Goal: Task Accomplishment & Management: Manage account settings

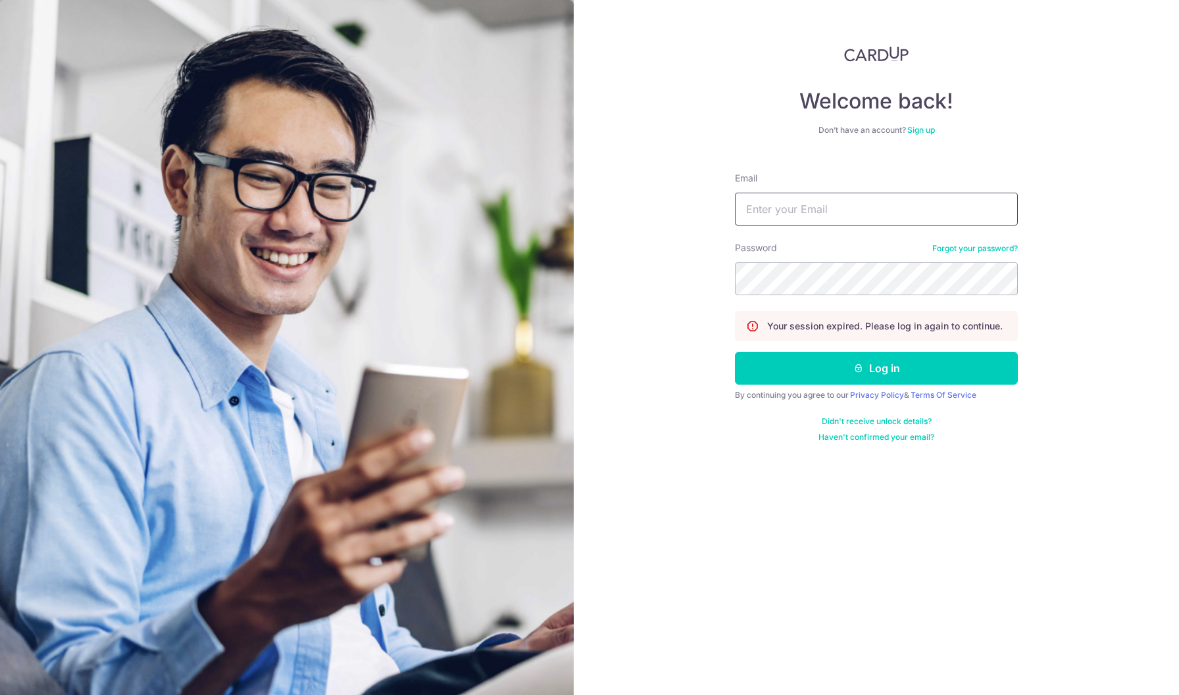
type input "[EMAIL_ADDRESS][DOMAIN_NAME]"
click at [876, 368] on button "Log in" at bounding box center [876, 368] width 283 height 33
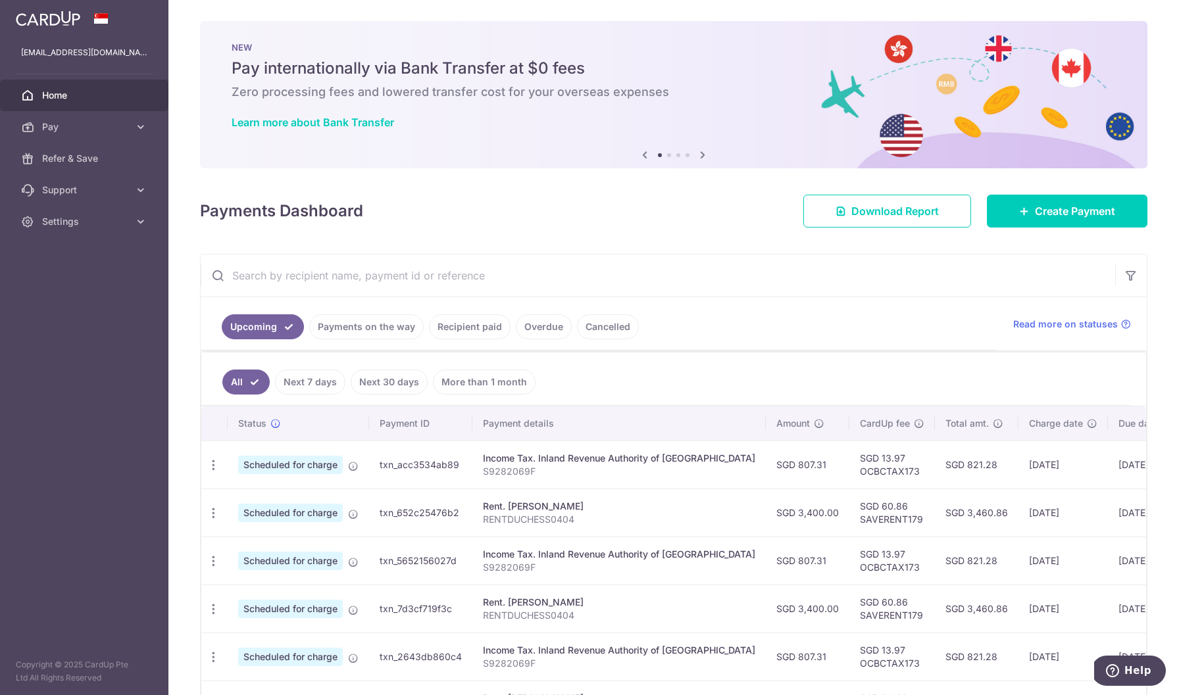
click at [324, 467] on span "Scheduled for charge" at bounding box center [290, 465] width 105 height 18
click at [353, 465] on icon at bounding box center [353, 466] width 11 height 11
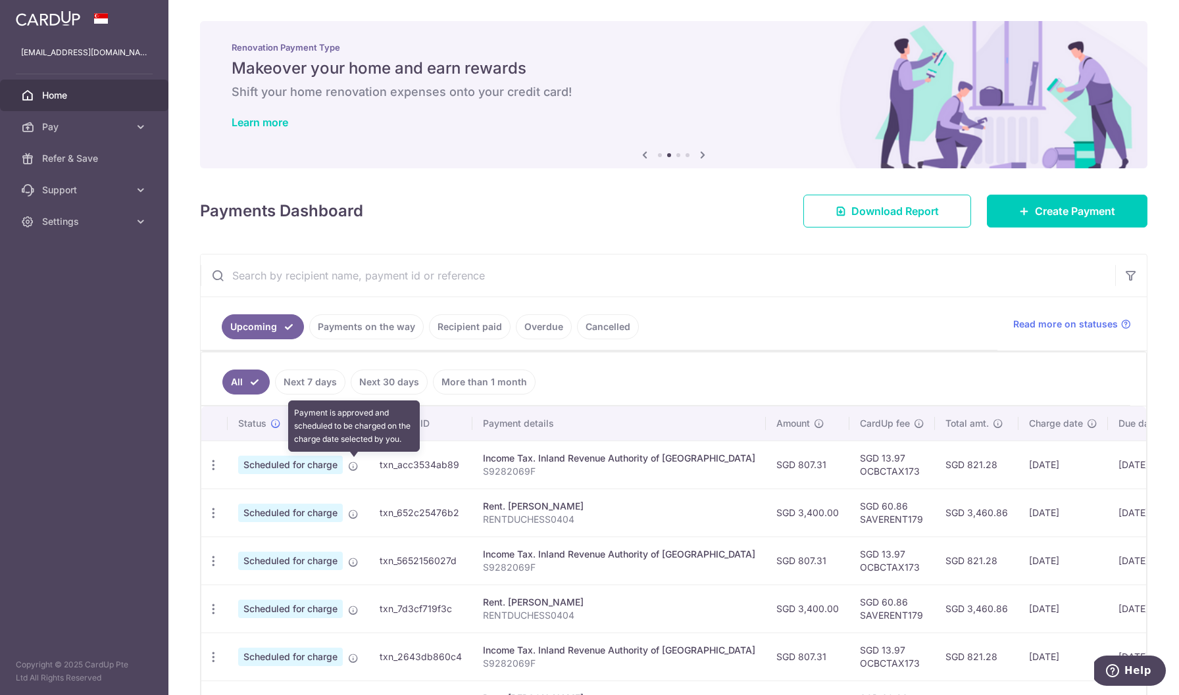
click at [353, 465] on icon at bounding box center [353, 466] width 11 height 11
click at [214, 469] on icon "button" at bounding box center [214, 465] width 14 height 14
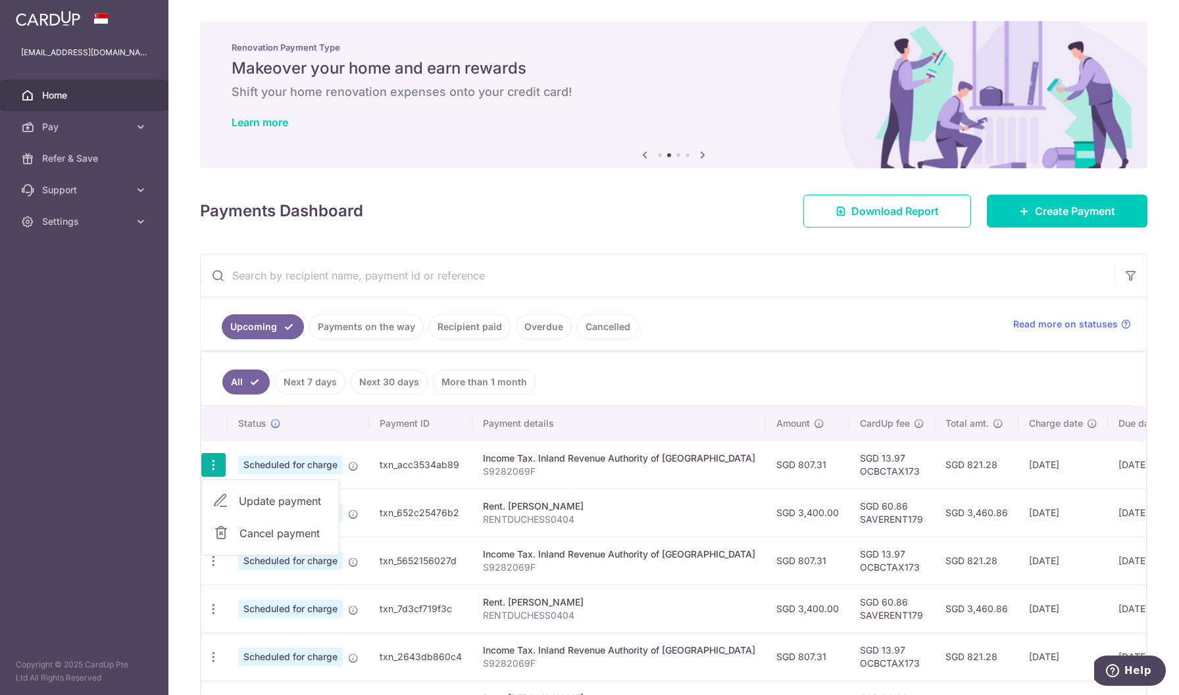
click at [250, 507] on span "Update payment" at bounding box center [283, 501] width 89 height 16
radio input "true"
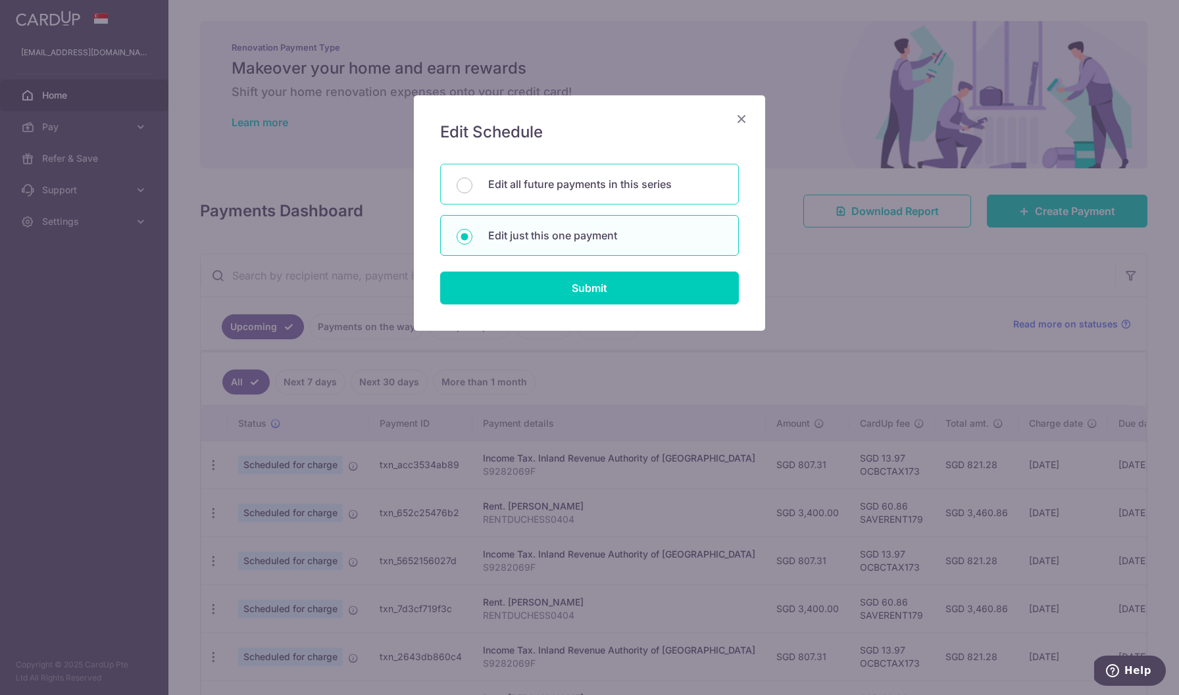
click at [546, 190] on p "Edit all future payments in this series" at bounding box center [605, 184] width 234 height 16
click at [472, 190] on input "Edit all future payments in this series" at bounding box center [464, 186] width 16 height 16
radio input "true"
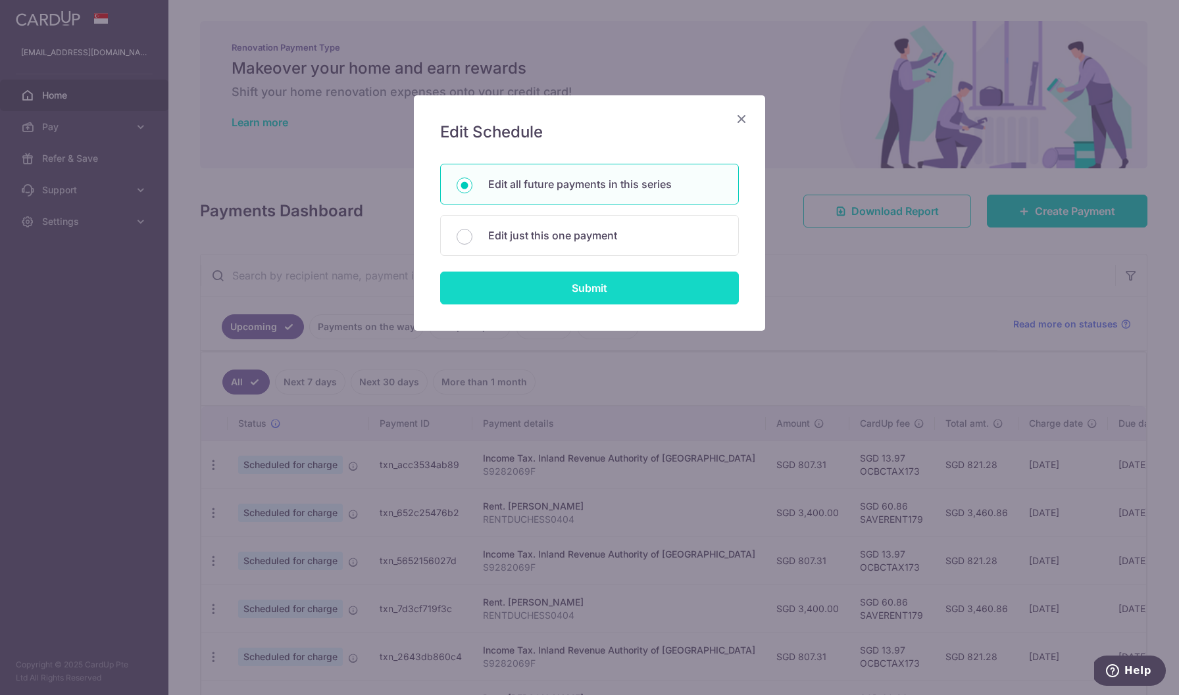
click at [558, 285] on input "Submit" at bounding box center [589, 288] width 299 height 33
radio input "true"
type input "807.31"
type input "S9282069F"
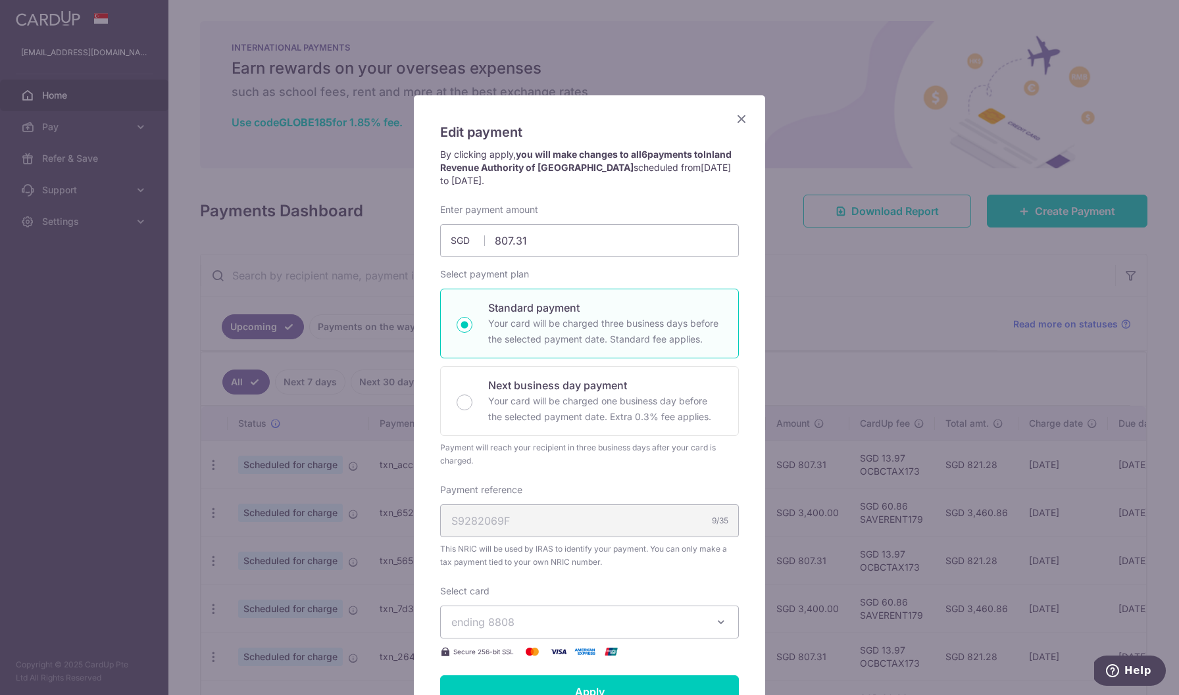
click at [528, 487] on div "Payment reference S9282069F 9/35 This NRIC will be used by IRAS to identify you…" at bounding box center [589, 526] width 299 height 86
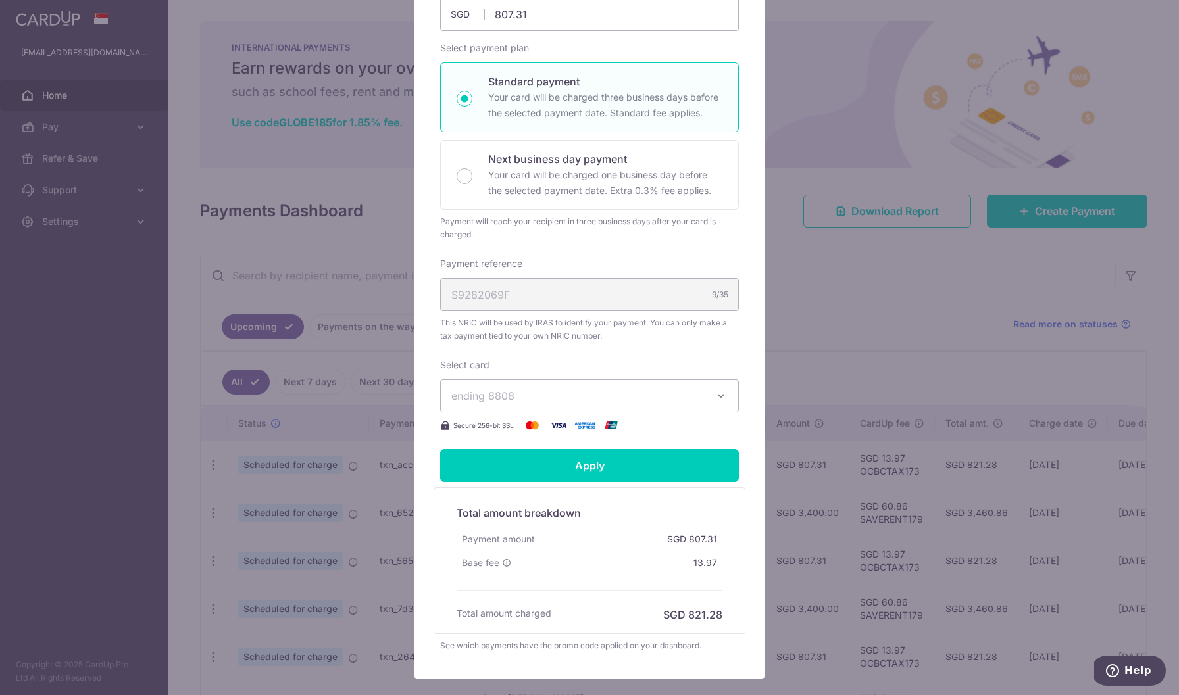
scroll to position [200, 0]
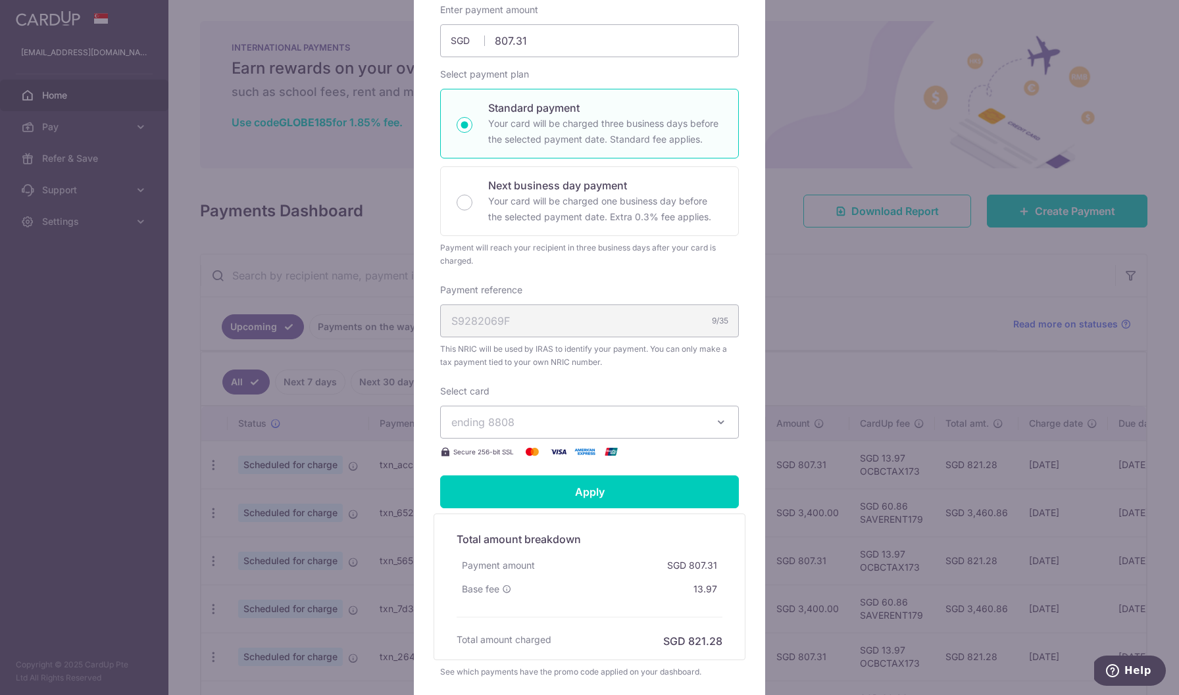
click at [543, 433] on button "ending 8808" at bounding box center [589, 422] width 299 height 33
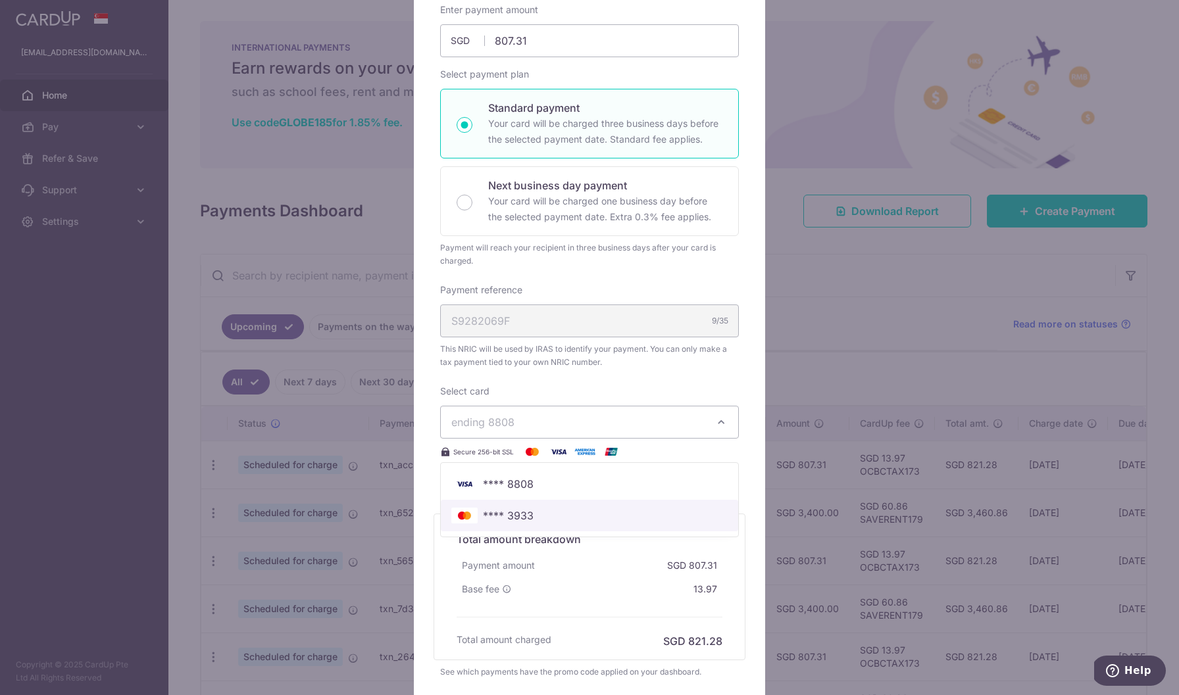
click at [537, 515] on span "**** 3933" at bounding box center [589, 516] width 276 height 16
